Goal: Transaction & Acquisition: Purchase product/service

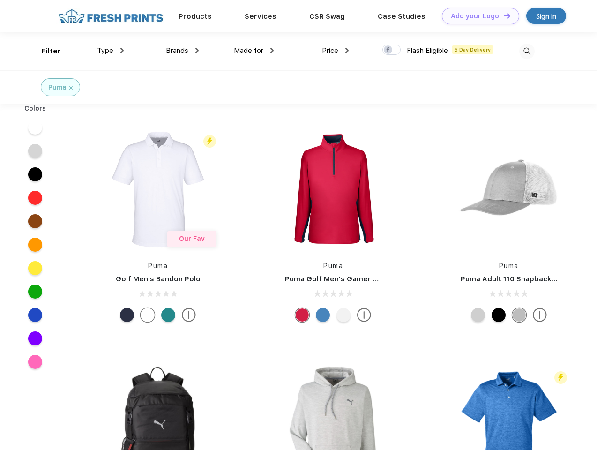
click at [477, 16] on link "Add your Logo Design Tool" at bounding box center [480, 16] width 77 height 16
click at [0, 0] on div "Design Tool" at bounding box center [0, 0] width 0 height 0
click at [503, 15] on link "Add your Logo Design Tool" at bounding box center [480, 16] width 77 height 16
click at [45, 51] on div "Filter" at bounding box center [51, 51] width 19 height 11
click at [111, 51] on span "Type" at bounding box center [105, 50] width 16 height 8
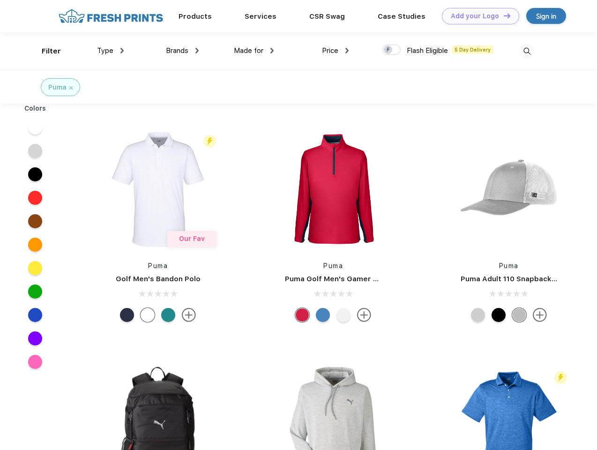
click at [182, 51] on span "Brands" at bounding box center [177, 50] width 22 height 8
click at [254, 51] on span "Made for" at bounding box center [249, 50] width 30 height 8
click at [335, 51] on span "Price" at bounding box center [330, 50] width 16 height 8
click at [392, 50] on div at bounding box center [391, 49] width 18 height 10
click at [388, 50] on input "checkbox" at bounding box center [385, 47] width 6 height 6
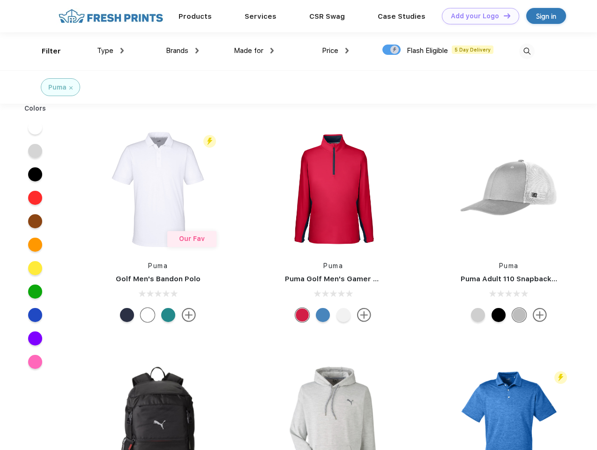
click at [526, 51] on img at bounding box center [526, 51] width 15 height 15
